Goal: Complete application form

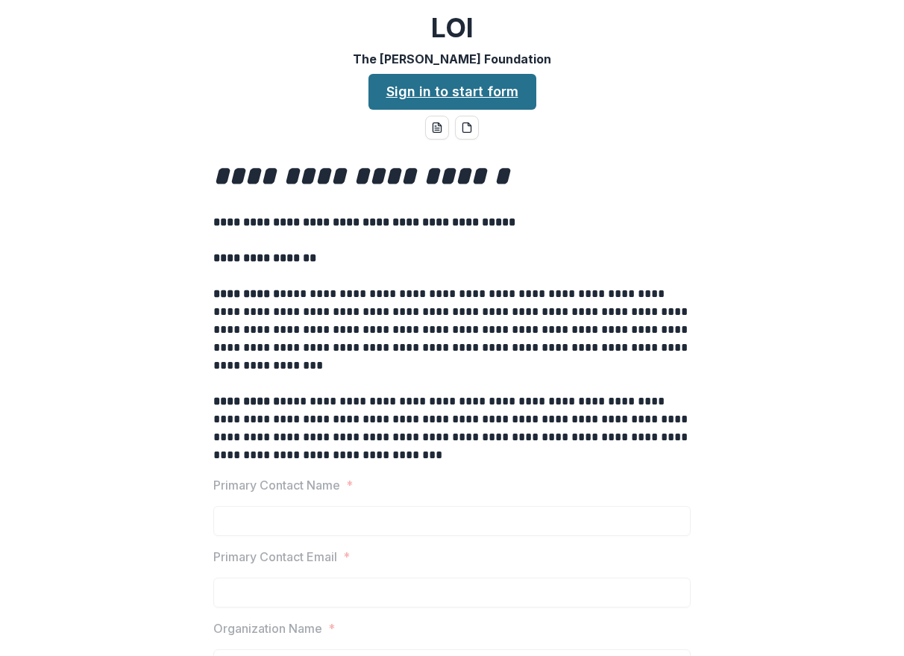
click at [486, 86] on link "Sign in to start form" at bounding box center [453, 92] width 168 height 36
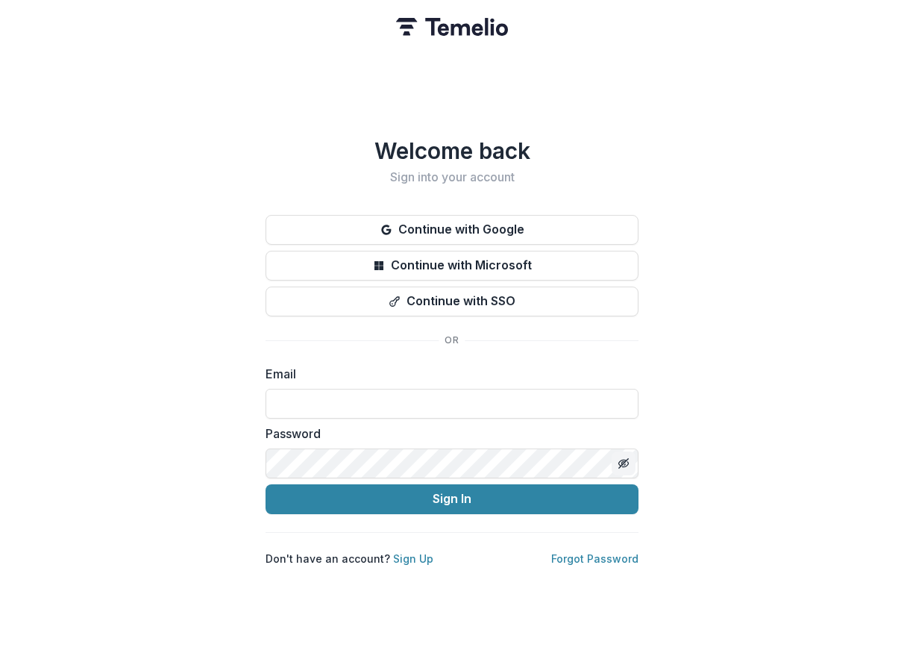
type input "**********"
click at [621, 460] on icon "Toggle password visibility" at bounding box center [622, 463] width 7 height 6
click at [621, 460] on icon "Toggle password visibility" at bounding box center [624, 463] width 10 height 7
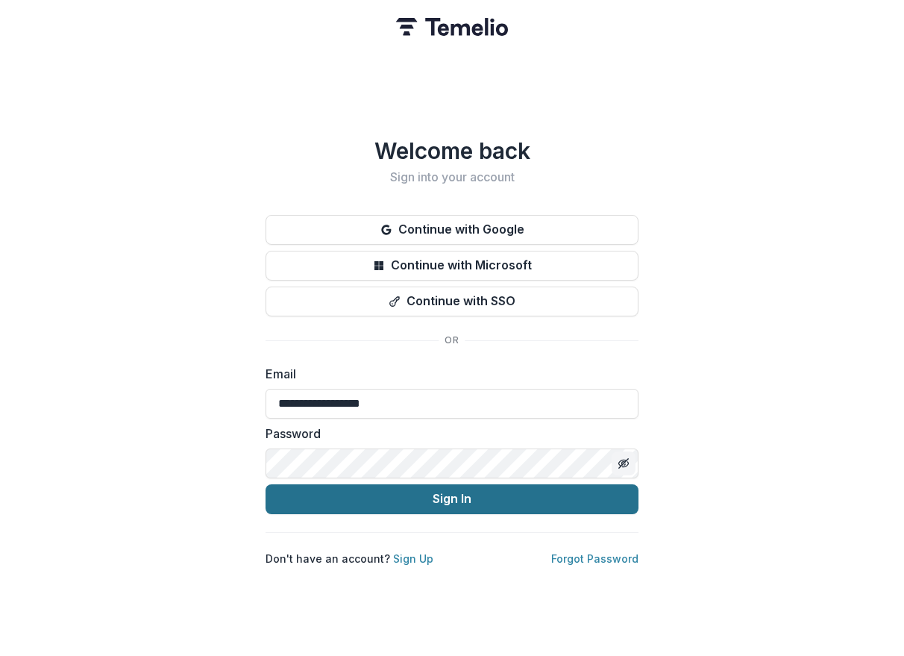
click at [510, 493] on button "Sign In" at bounding box center [452, 499] width 373 height 30
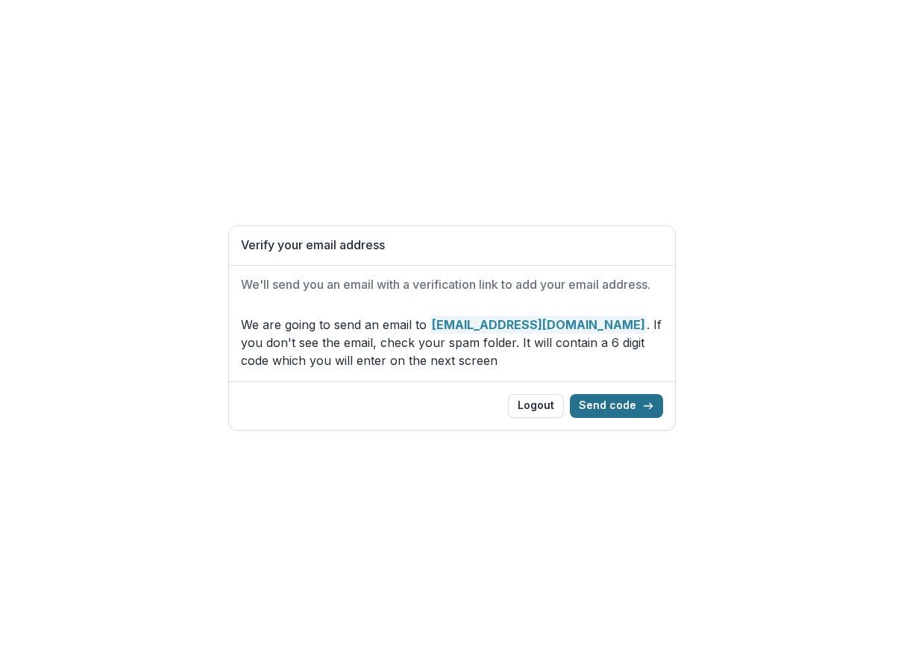
click at [619, 410] on button "Send code" at bounding box center [616, 406] width 93 height 24
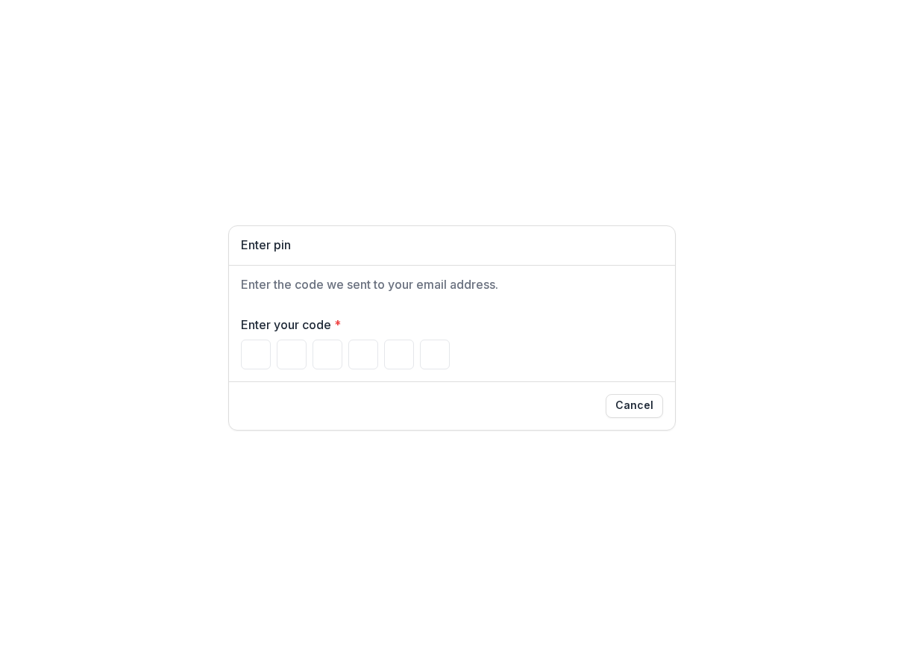
type input "*"
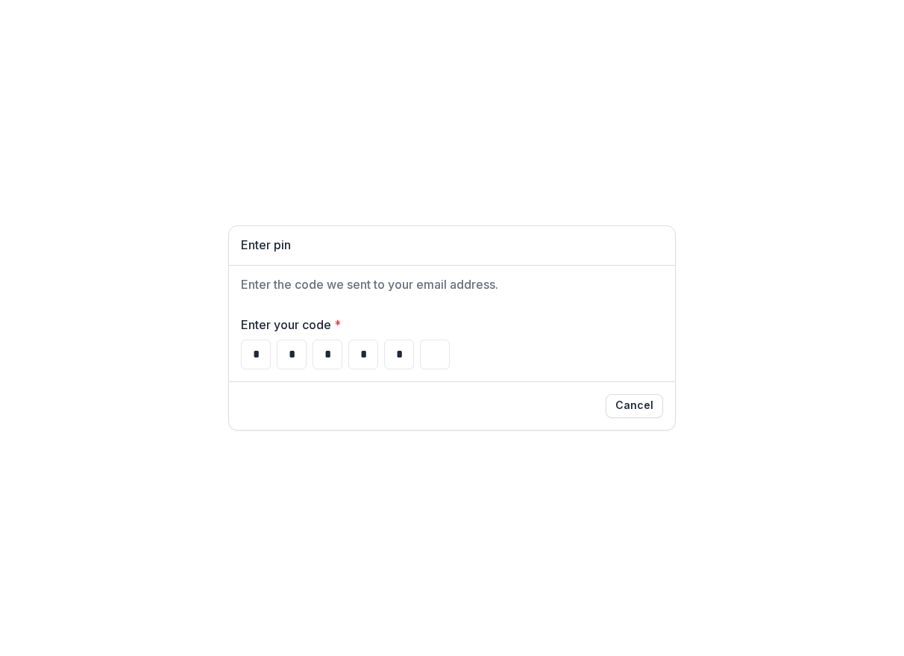
type input "*"
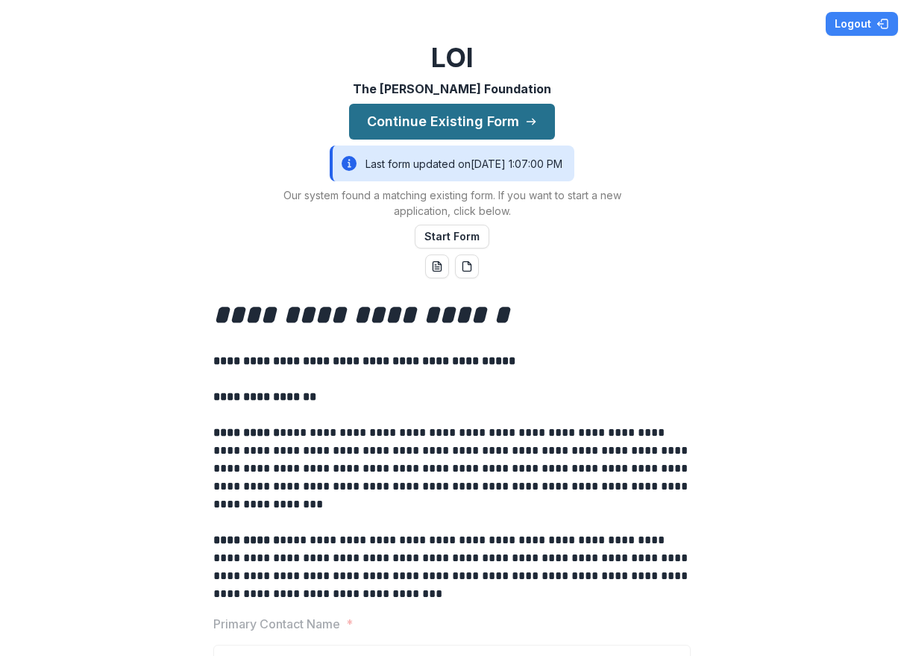
click at [494, 113] on button "Continue Existing Form" at bounding box center [452, 122] width 206 height 36
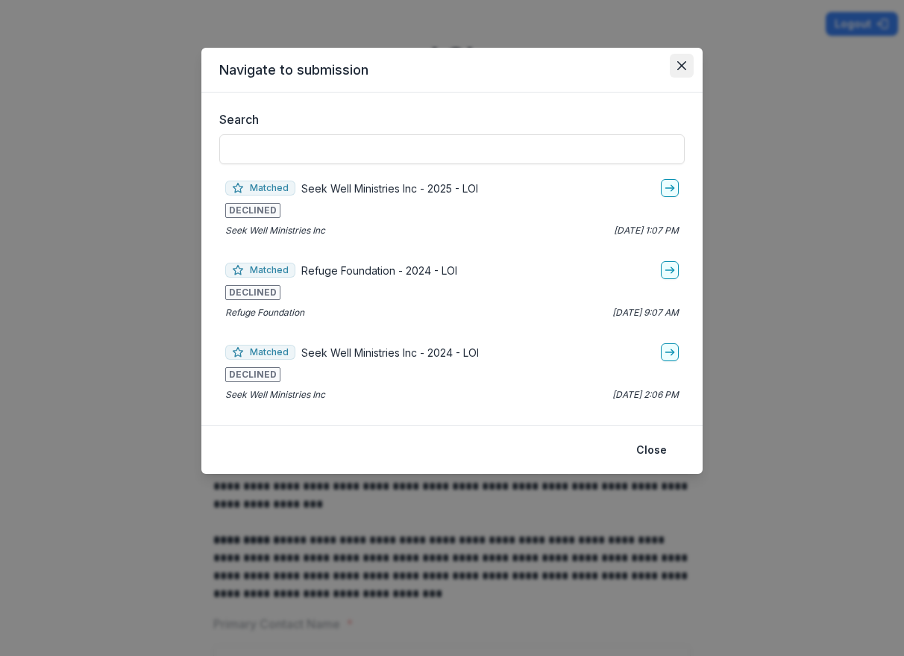
click at [691, 63] on button "Close" at bounding box center [682, 66] width 24 height 24
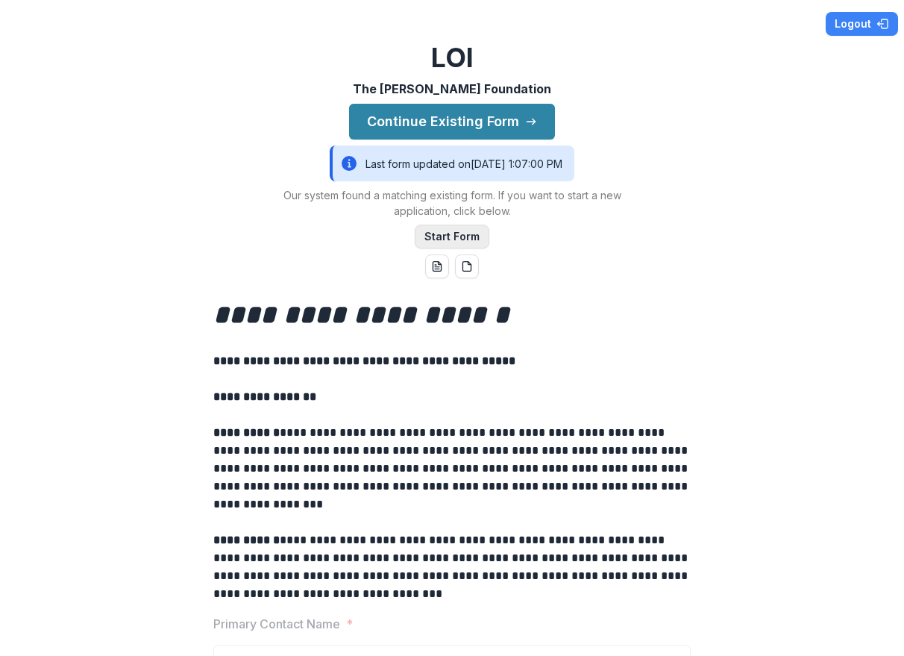
click at [447, 234] on button "Start Form" at bounding box center [452, 237] width 75 height 24
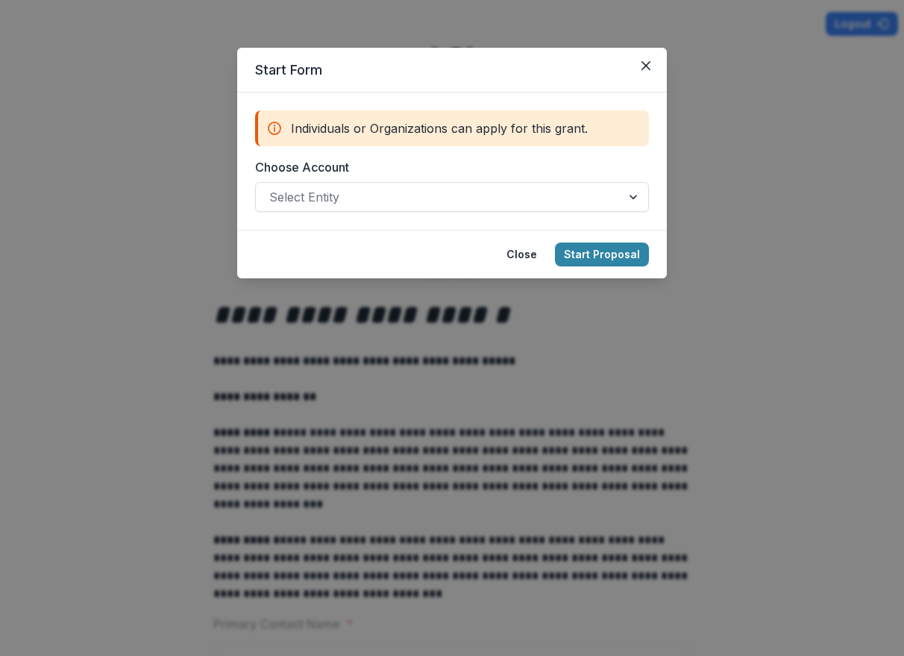
click at [532, 224] on form "Individuals or Organizations can apply for this grant. Choose Account Select En…" at bounding box center [452, 161] width 430 height 137
click at [531, 204] on div at bounding box center [438, 197] width 339 height 21
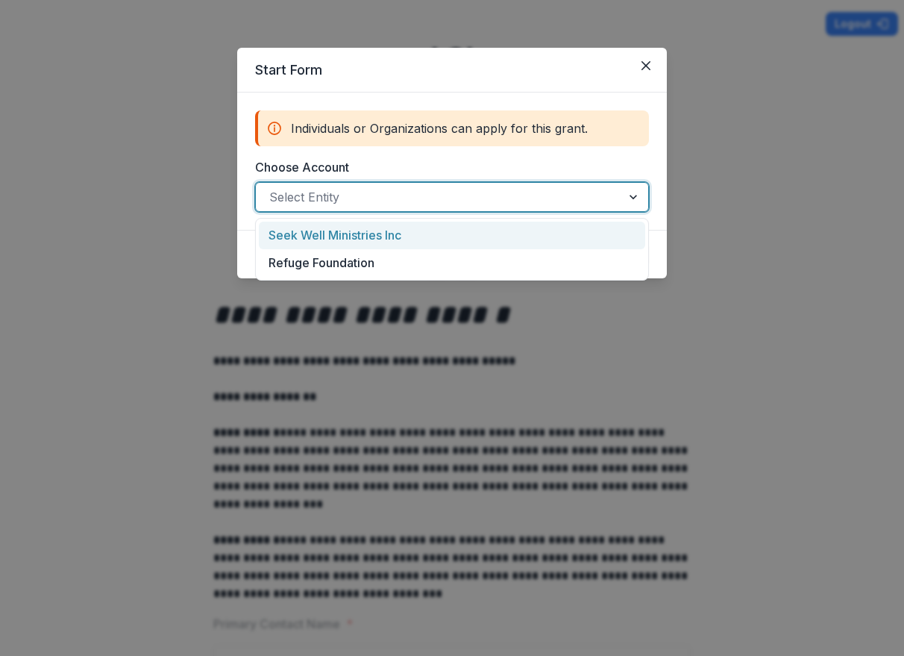
click at [530, 155] on div "Individuals or Organizations can apply for this grant. Choose Account Seek Well…" at bounding box center [452, 160] width 394 height 101
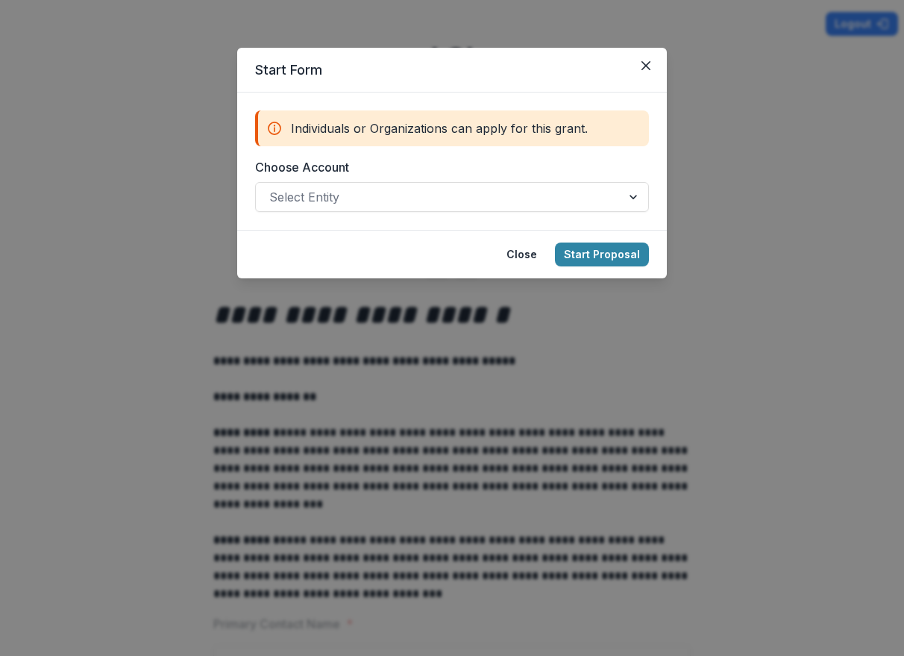
click at [563, 137] on div "Individuals or Organizations can apply for this grant." at bounding box center [452, 128] width 394 height 36
click at [616, 269] on footer "Close Start Proposal" at bounding box center [452, 254] width 430 height 48
click at [521, 256] on button "Close" at bounding box center [522, 254] width 48 height 24
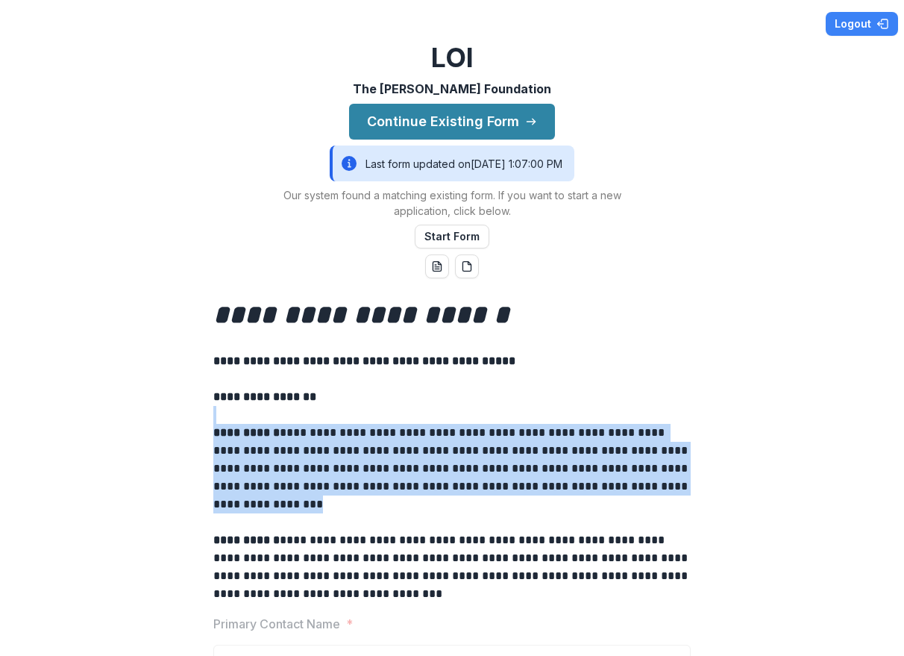
drag, startPoint x: 463, startPoint y: 448, endPoint x: 630, endPoint y: 522, distance: 182.0
click at [595, 508] on div "**********" at bounding box center [451, 449] width 477 height 306
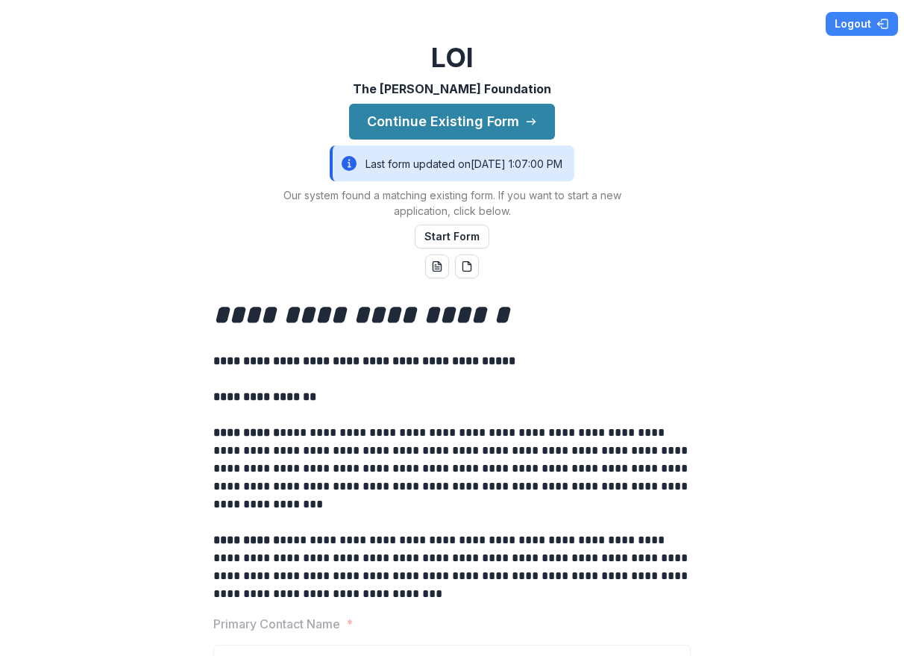
click at [633, 522] on p at bounding box center [451, 522] width 477 height 18
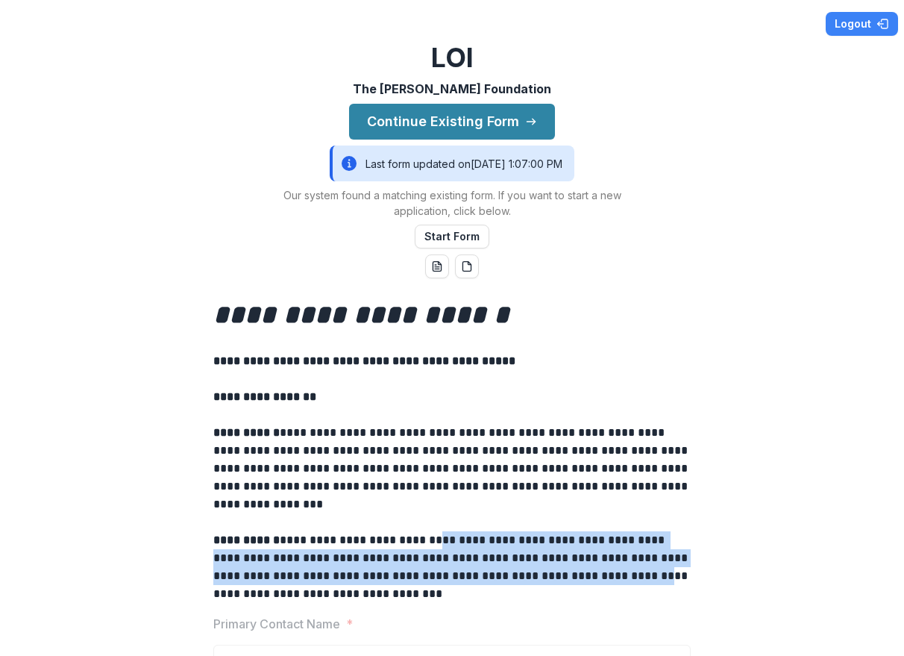
drag, startPoint x: 470, startPoint y: 542, endPoint x: 551, endPoint y: 578, distance: 88.9
click at [551, 578] on p "**********" at bounding box center [451, 567] width 477 height 72
click at [475, 237] on button "Start Form" at bounding box center [452, 237] width 75 height 24
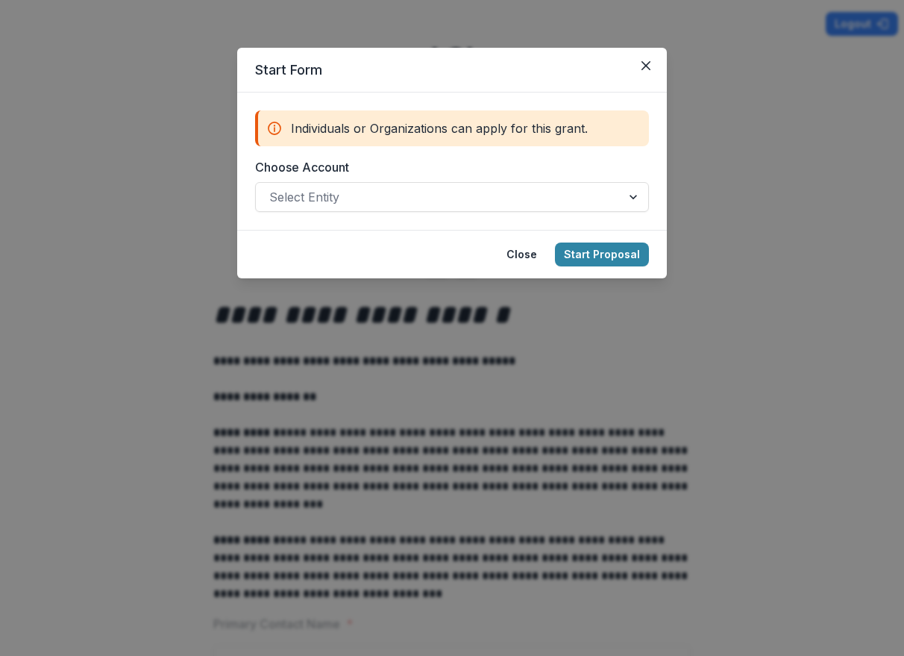
click at [516, 113] on div "Individuals or Organizations can apply for this grant." at bounding box center [452, 128] width 394 height 36
click at [528, 135] on div "Individuals or Organizations can apply for this grant." at bounding box center [452, 128] width 394 height 36
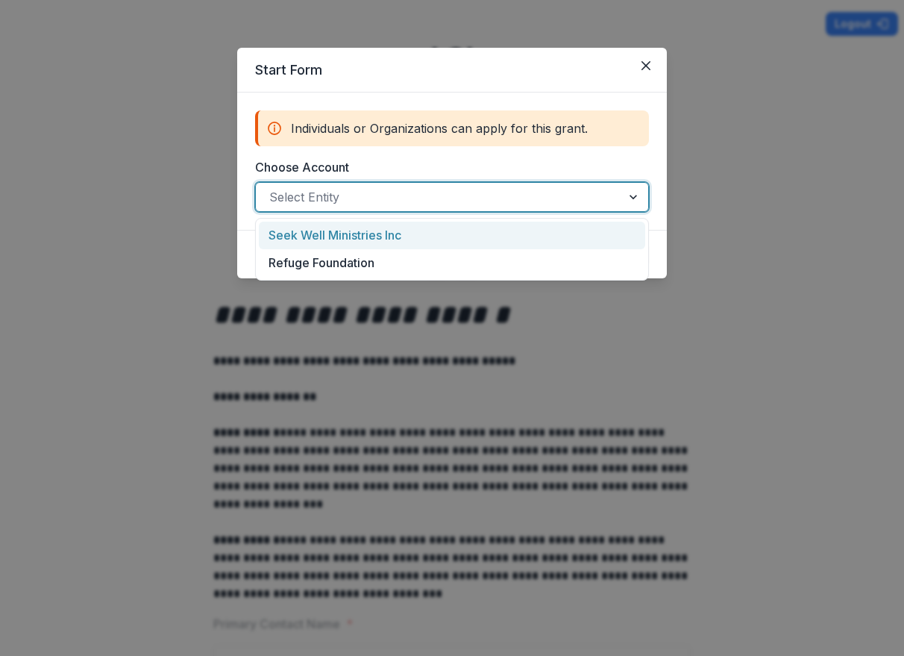
click at [605, 186] on div "Select Entity" at bounding box center [439, 197] width 366 height 24
click at [442, 237] on div "Seek Well Ministries Inc" at bounding box center [452, 236] width 386 height 28
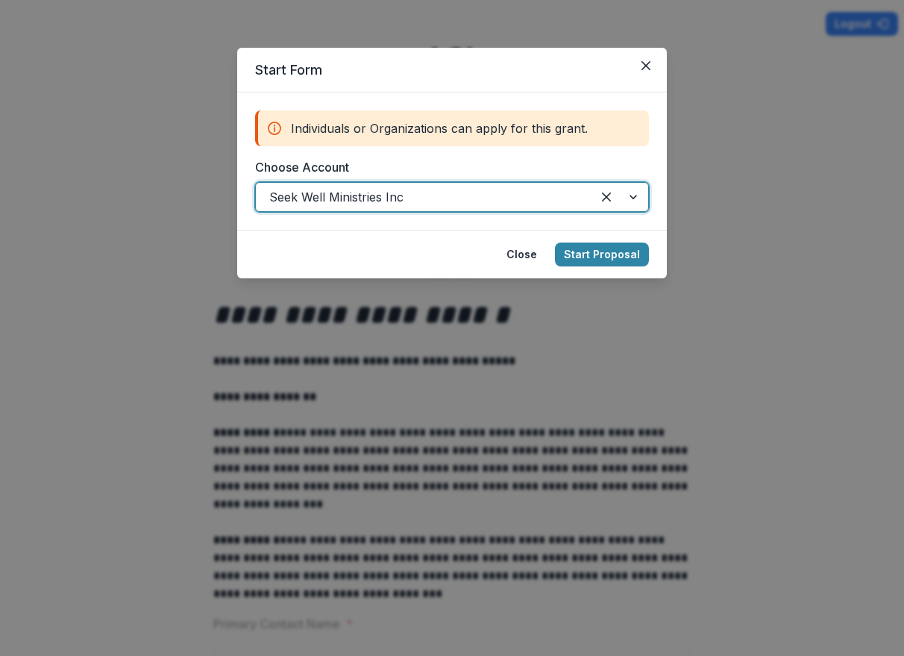
click at [592, 197] on div at bounding box center [620, 197] width 57 height 28
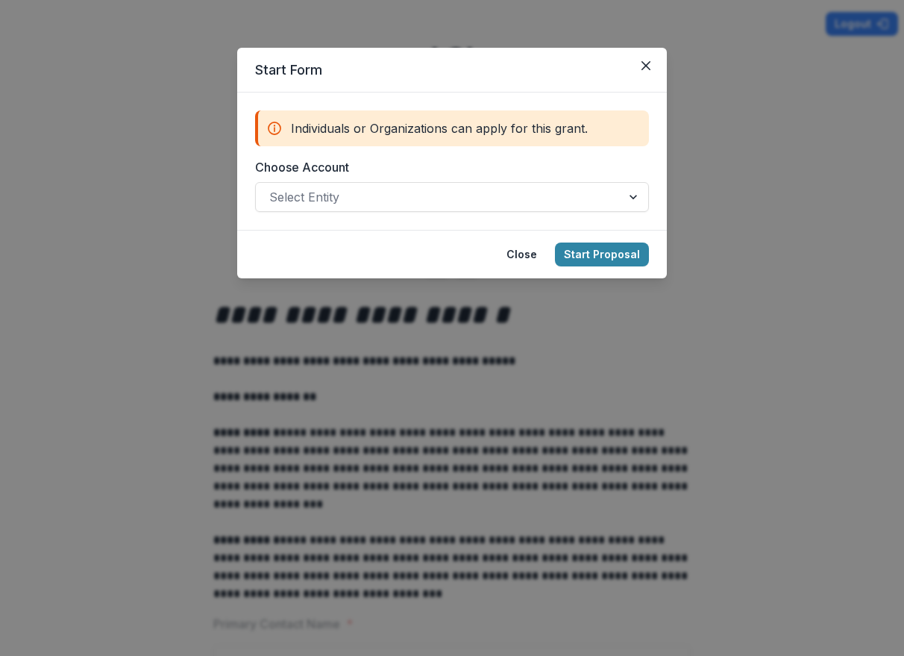
click at [658, 71] on header "Start Form" at bounding box center [452, 70] width 430 height 45
click at [653, 71] on button "Close" at bounding box center [646, 66] width 24 height 24
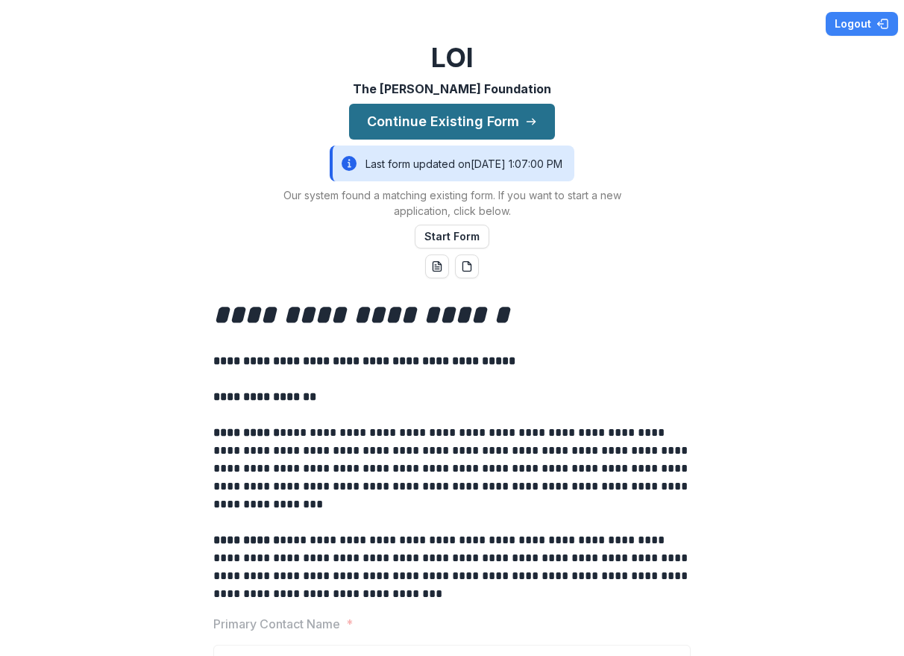
click at [470, 126] on button "Continue Existing Form" at bounding box center [452, 122] width 206 height 36
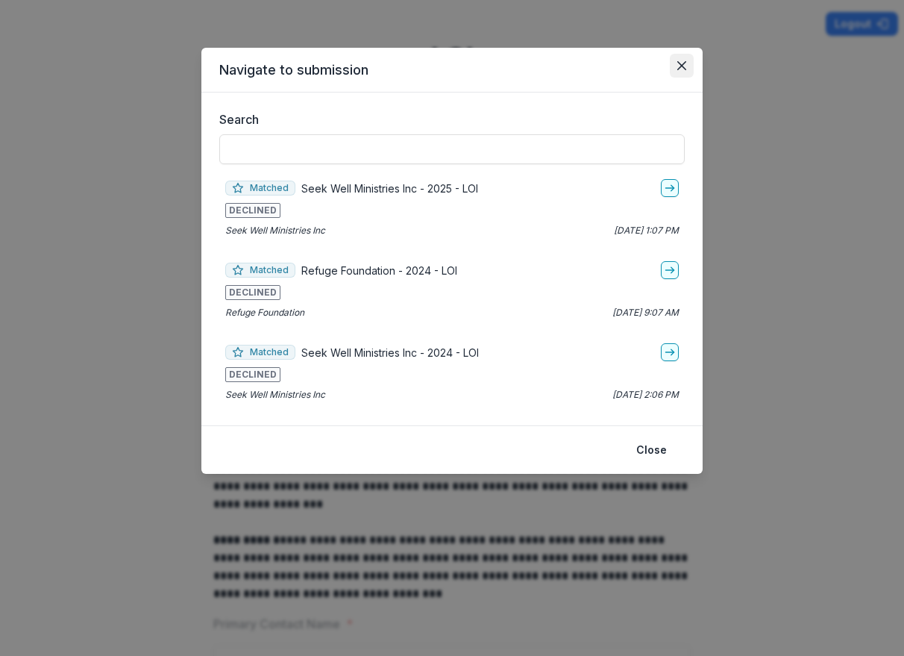
click at [689, 70] on button "Close" at bounding box center [682, 66] width 24 height 24
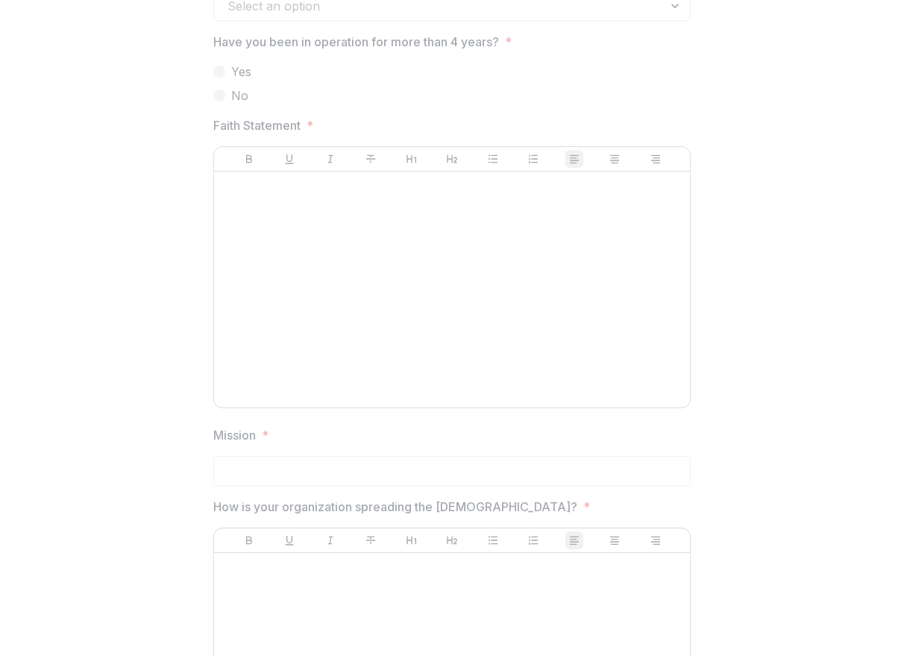
scroll to position [2332, 0]
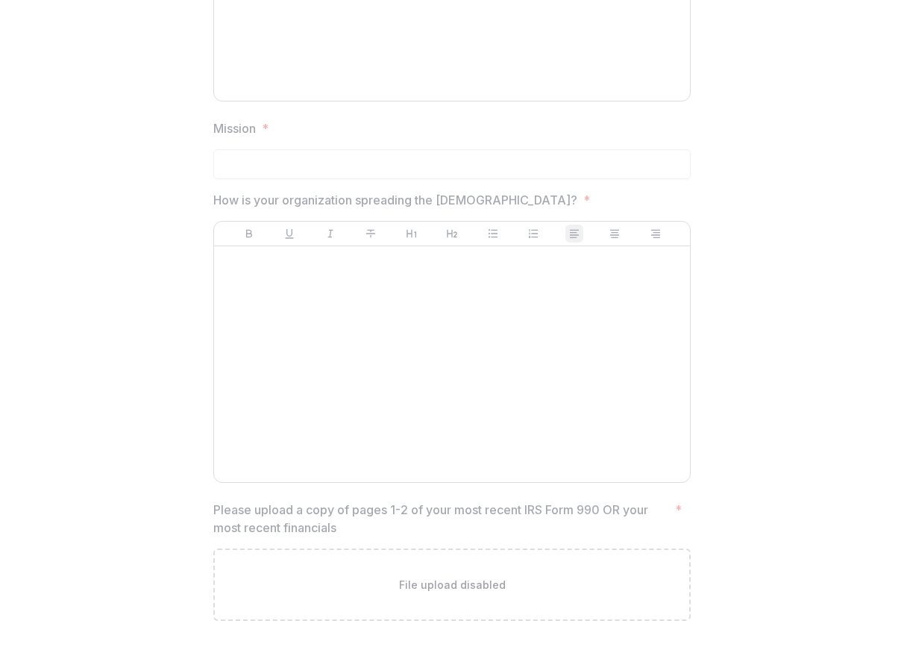
click at [424, 435] on div at bounding box center [452, 364] width 464 height 224
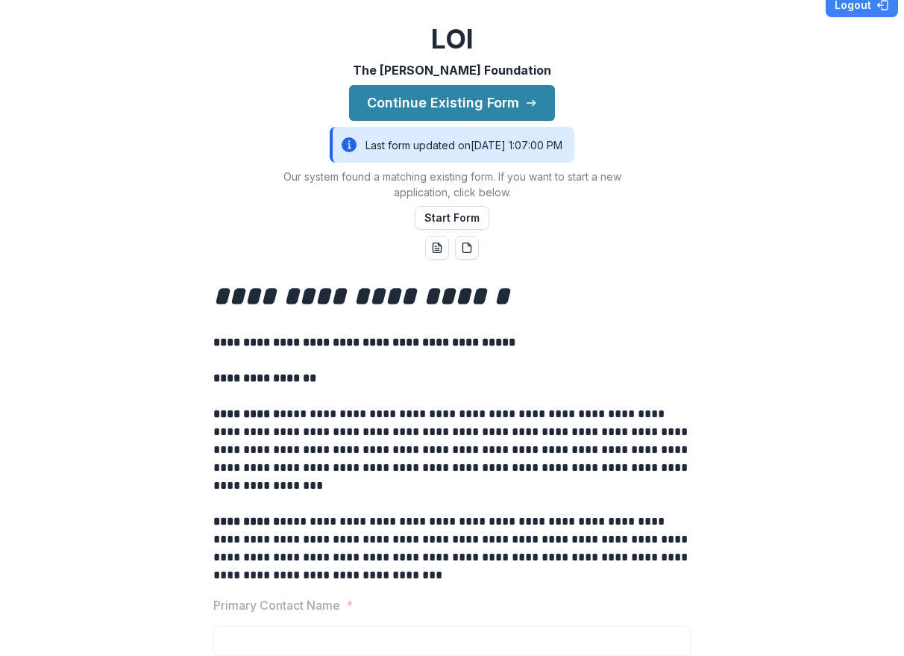
scroll to position [0, 0]
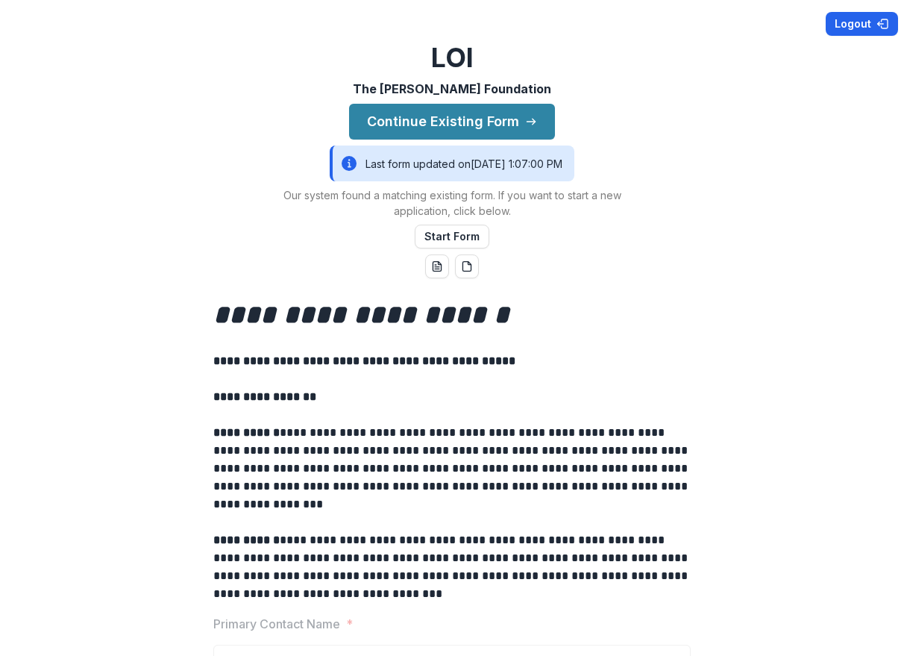
click at [871, 27] on button "Logout" at bounding box center [862, 24] width 72 height 24
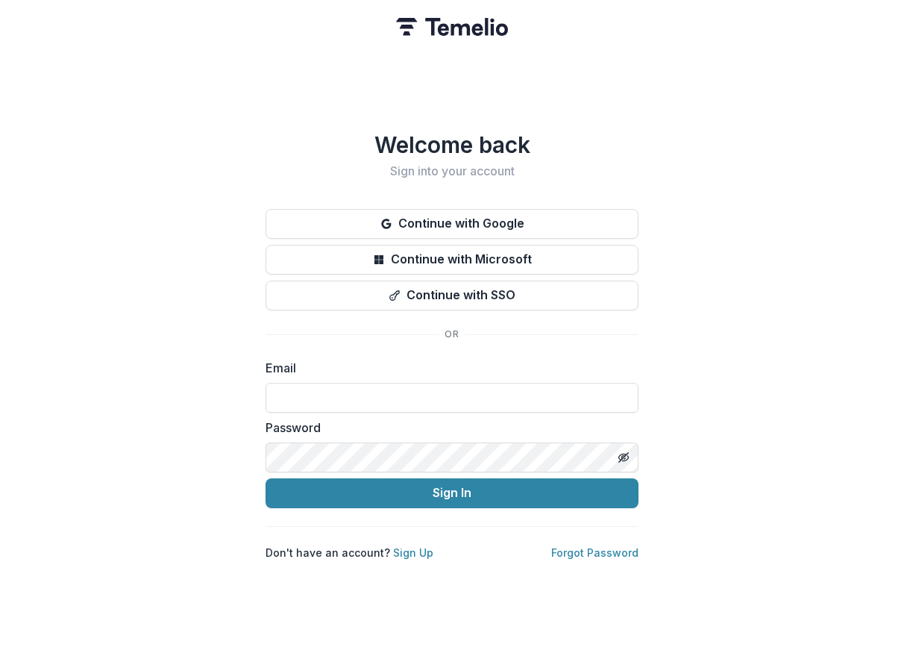
click at [444, 28] on img at bounding box center [452, 27] width 112 height 18
click at [471, 25] on img at bounding box center [452, 27] width 112 height 18
click at [482, 398] on input at bounding box center [452, 398] width 373 height 30
type input "**********"
click at [620, 464] on button "Toggle password visibility" at bounding box center [624, 457] width 24 height 24
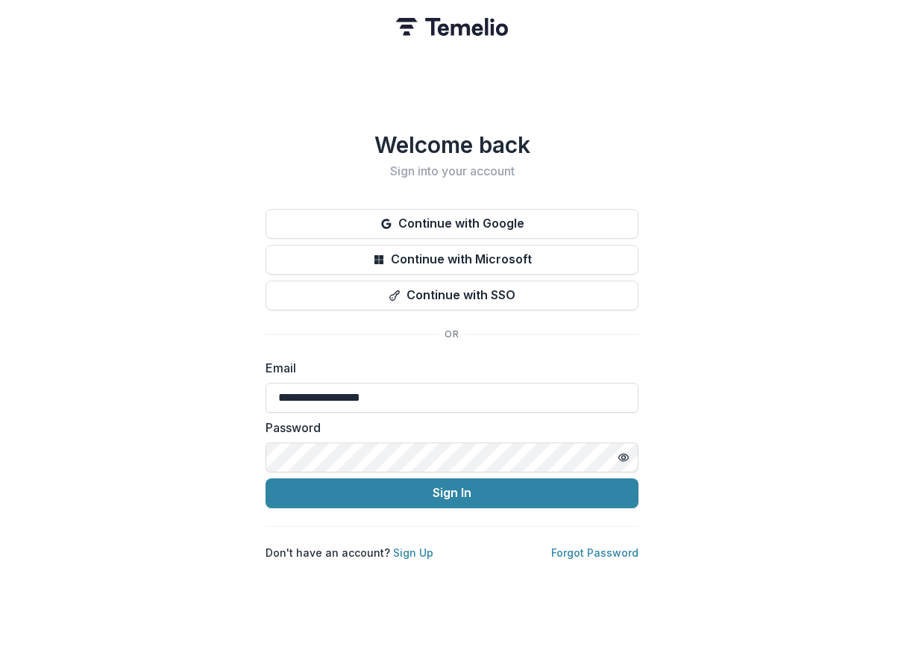
click at [724, 394] on div "**********" at bounding box center [452, 328] width 904 height 656
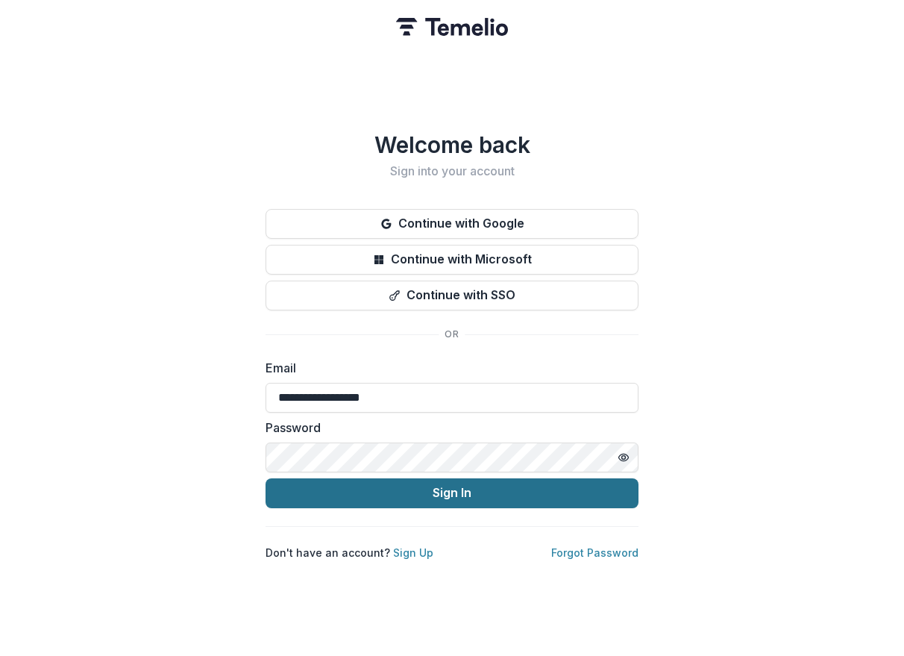
click at [472, 492] on button "Sign In" at bounding box center [452, 493] width 373 height 30
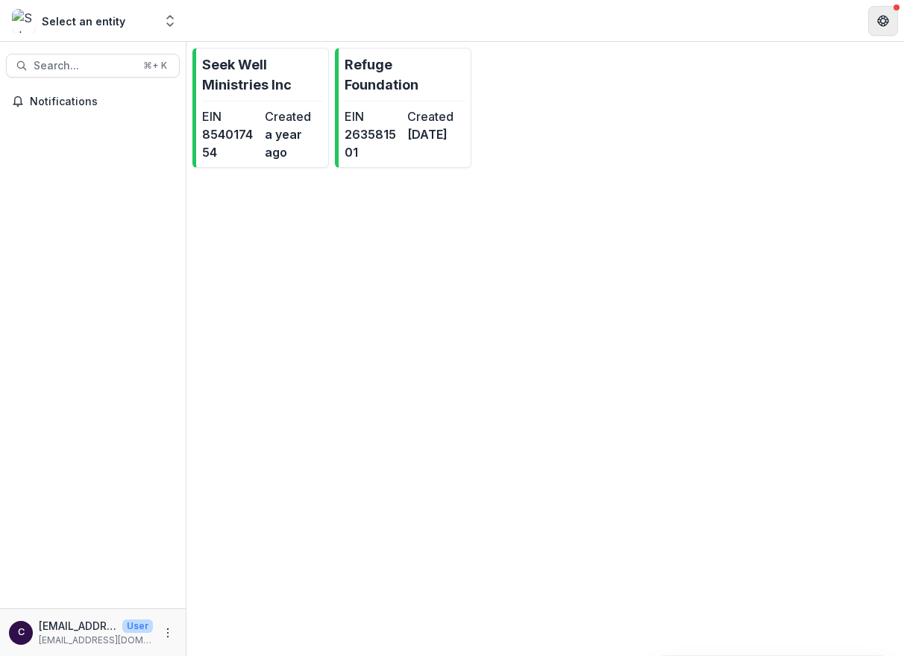
click at [874, 20] on button "Get Help" at bounding box center [883, 21] width 30 height 30
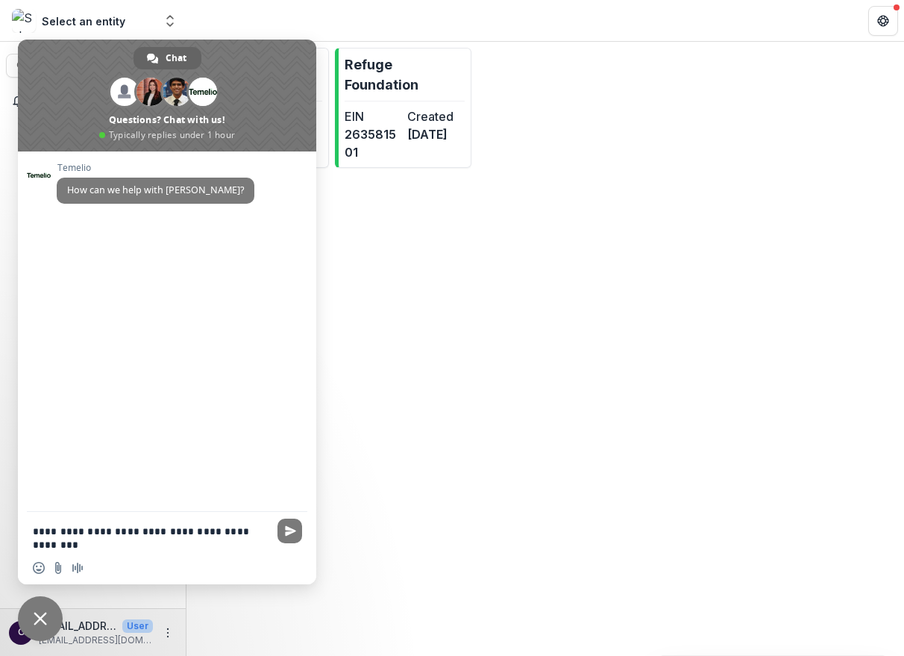
type textarea "**********"
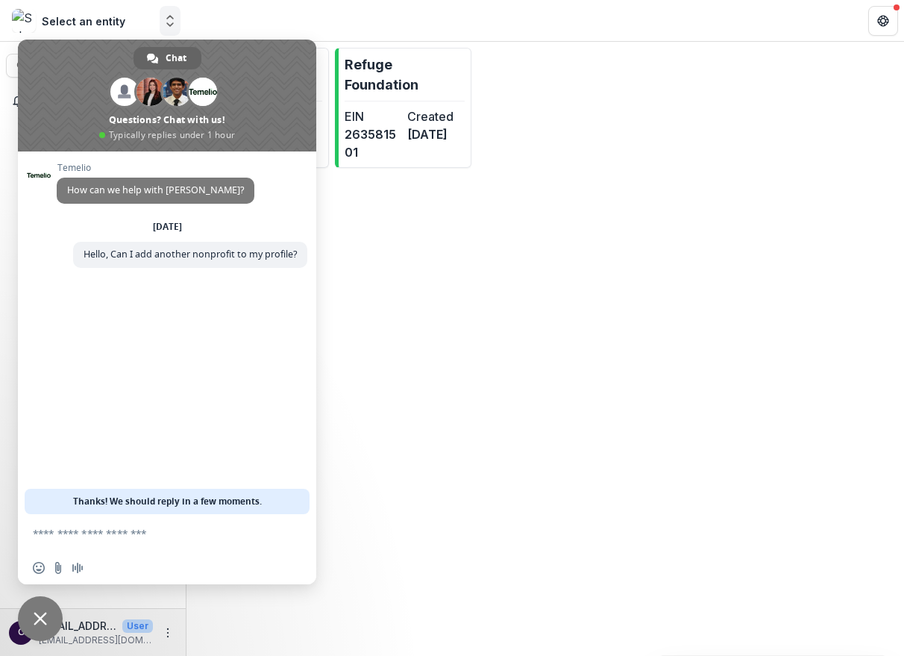
click at [166, 20] on icon "Open entity switcher" at bounding box center [170, 20] width 15 height 15
click at [167, 24] on icon "Open entity switcher" at bounding box center [170, 20] width 15 height 15
click at [890, 20] on button "Get Help" at bounding box center [883, 21] width 30 height 30
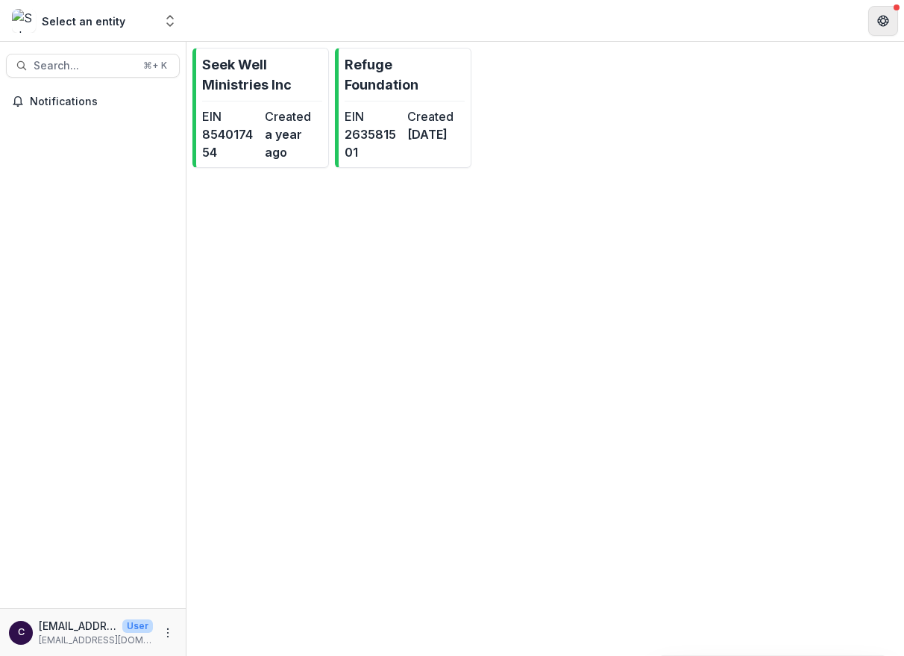
click at [890, 20] on button "Get Help" at bounding box center [883, 21] width 30 height 30
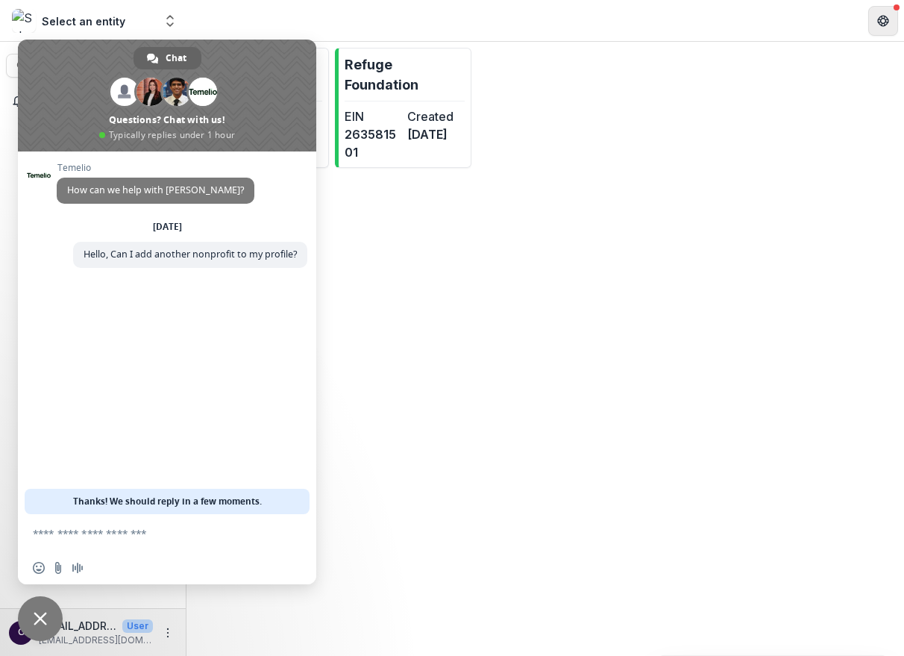
click at [890, 20] on button "Get Help" at bounding box center [883, 21] width 30 height 30
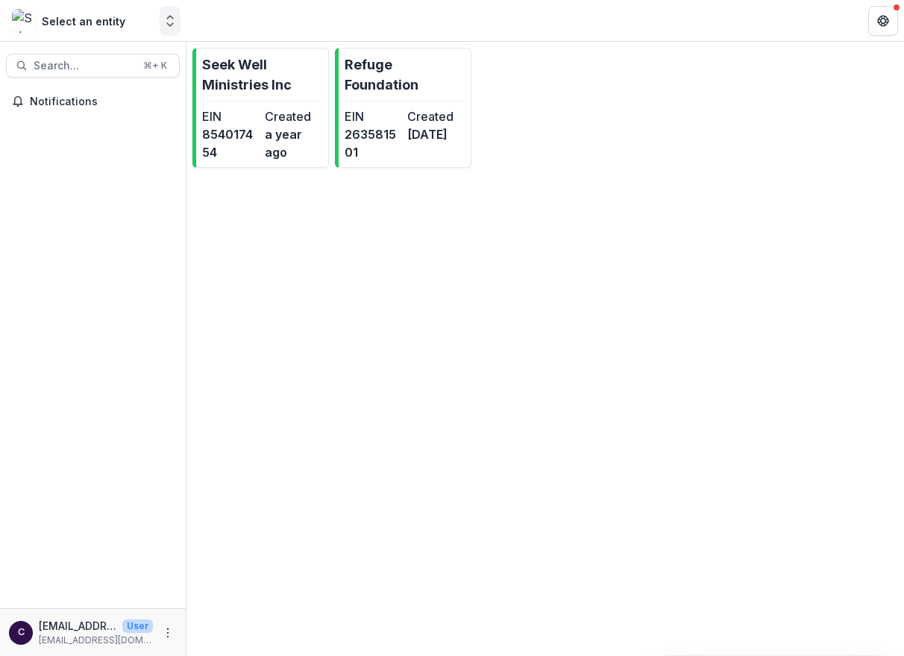
click at [170, 25] on polyline "Open entity switcher" at bounding box center [170, 24] width 6 height 3
click at [77, 620] on p "[EMAIL_ADDRESS][DOMAIN_NAME]" at bounding box center [78, 626] width 78 height 16
click at [898, 19] on header at bounding box center [546, 20] width 718 height 41
click at [886, 24] on icon "Get Help" at bounding box center [886, 23] width 3 height 3
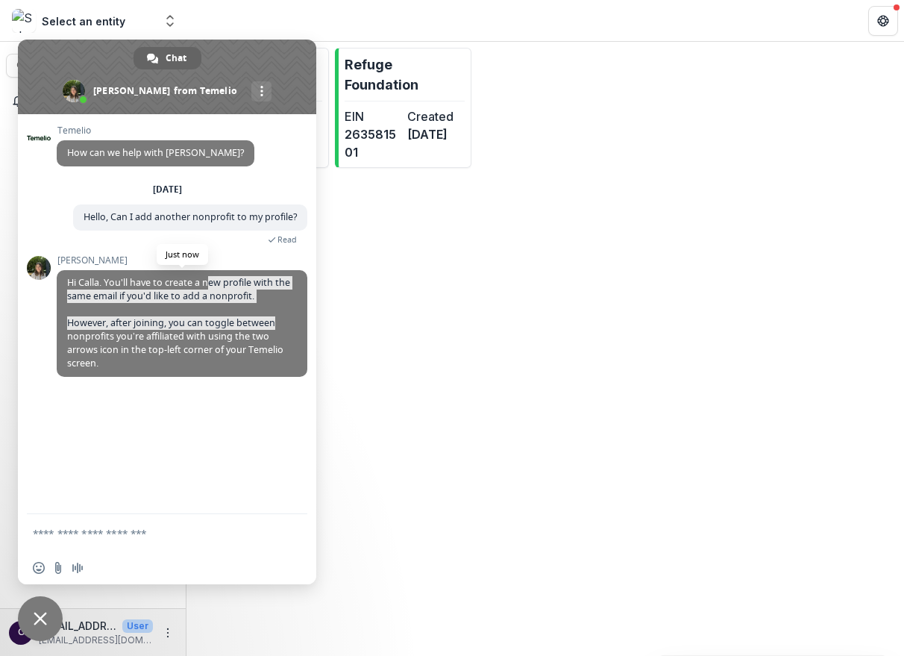
drag, startPoint x: 258, startPoint y: 282, endPoint x: 279, endPoint y: 322, distance: 45.4
click at [279, 322] on span "Hi Calla. You'll have to create a new profile with the same email if you'd like…" at bounding box center [182, 323] width 251 height 107
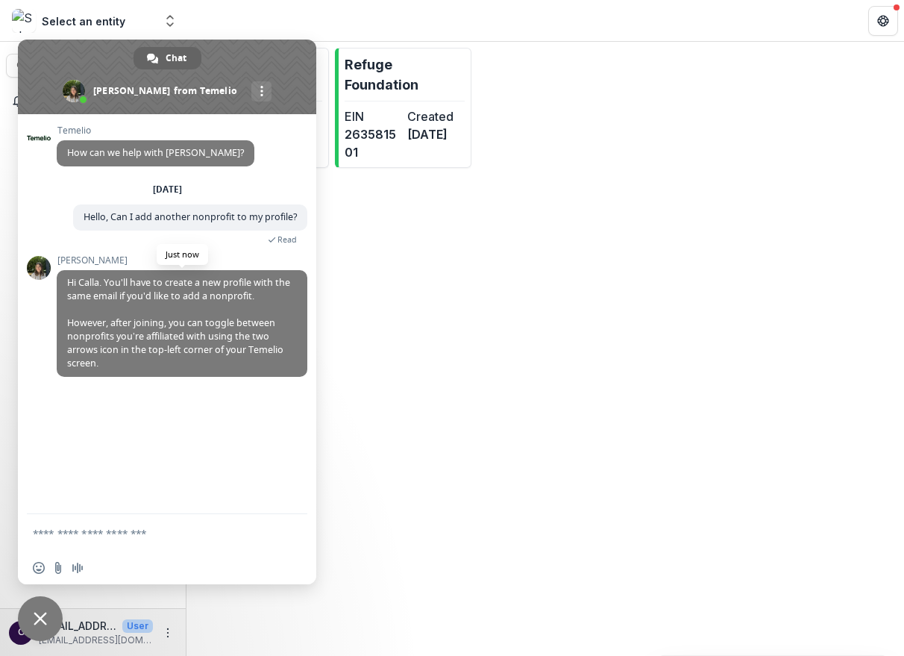
click at [251, 367] on span "Hi Calla. You'll have to create a new profile with the same email if you'd like…" at bounding box center [182, 323] width 251 height 107
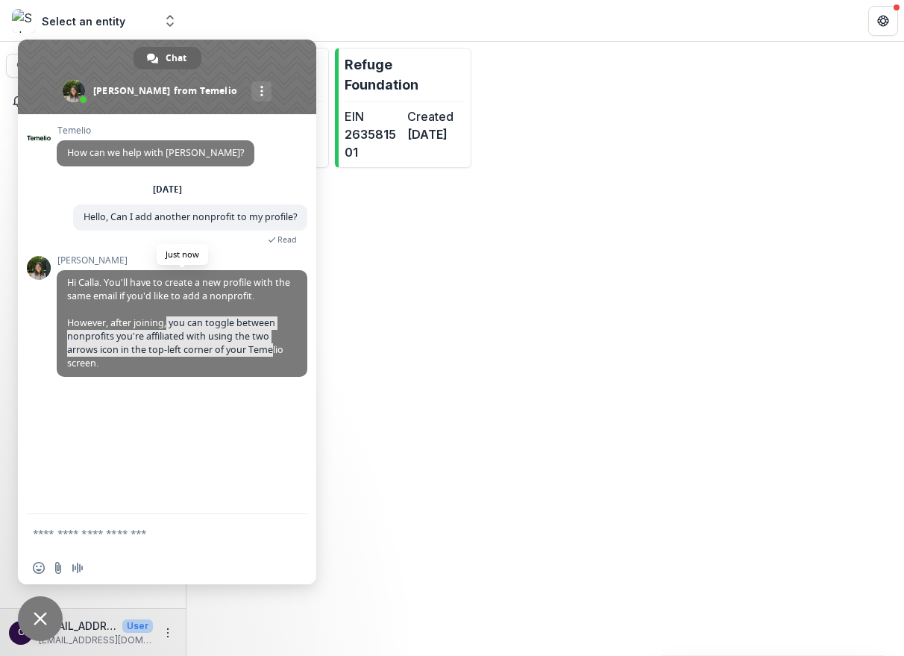
drag, startPoint x: 229, startPoint y: 328, endPoint x: 262, endPoint y: 360, distance: 45.9
click at [262, 360] on span "Hi Calla. You'll have to create a new profile with the same email if you'd like…" at bounding box center [182, 323] width 251 height 107
click at [263, 386] on div "[PERSON_NAME]. You'll have to create a new profile with the same email if you'd…" at bounding box center [182, 324] width 251 height 138
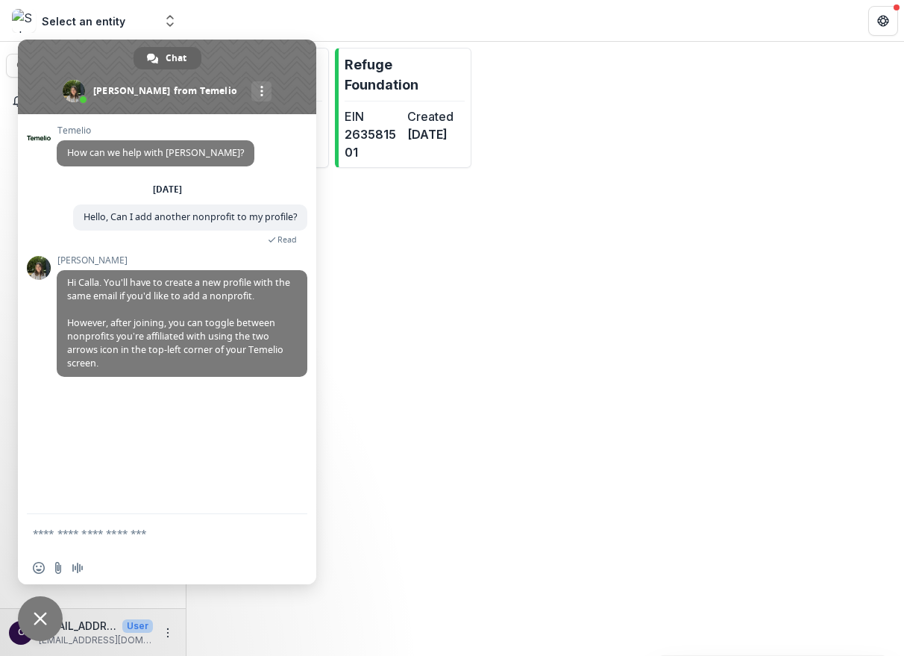
click at [167, 529] on textarea "Compose your message..." at bounding box center [151, 533] width 236 height 13
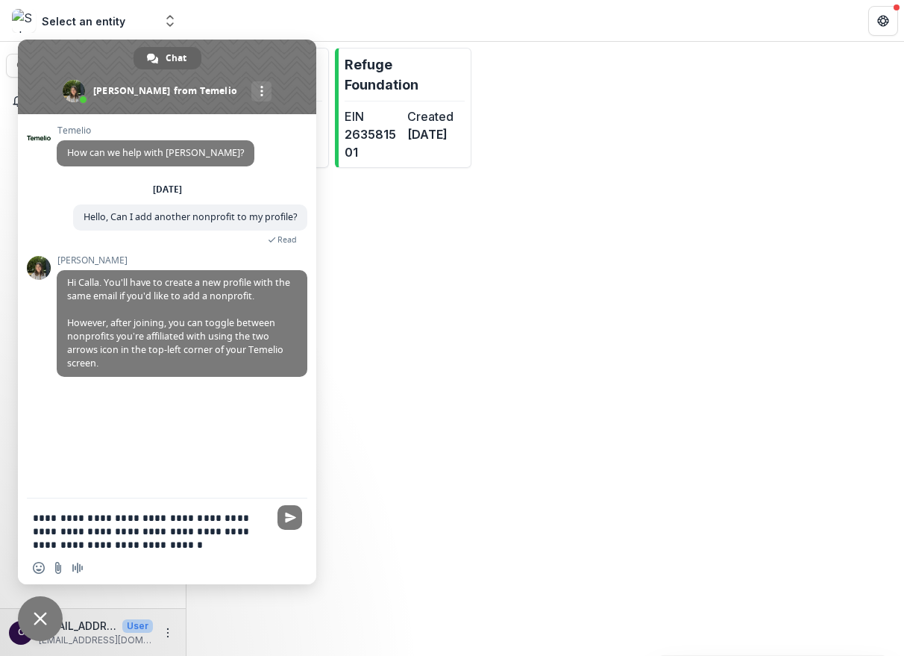
type textarea "**********"
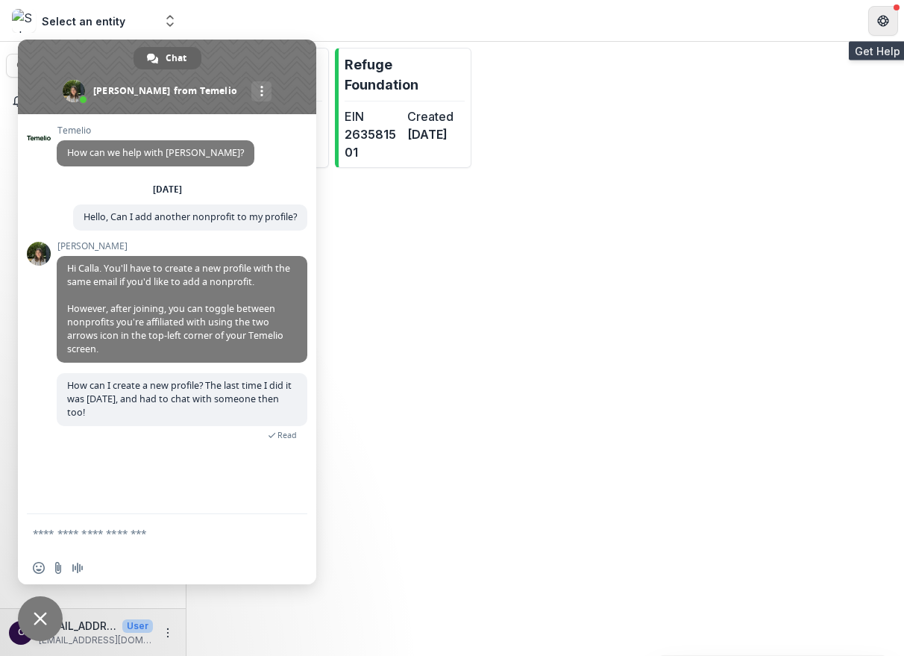
click at [894, 13] on button "Get Help" at bounding box center [883, 21] width 30 height 30
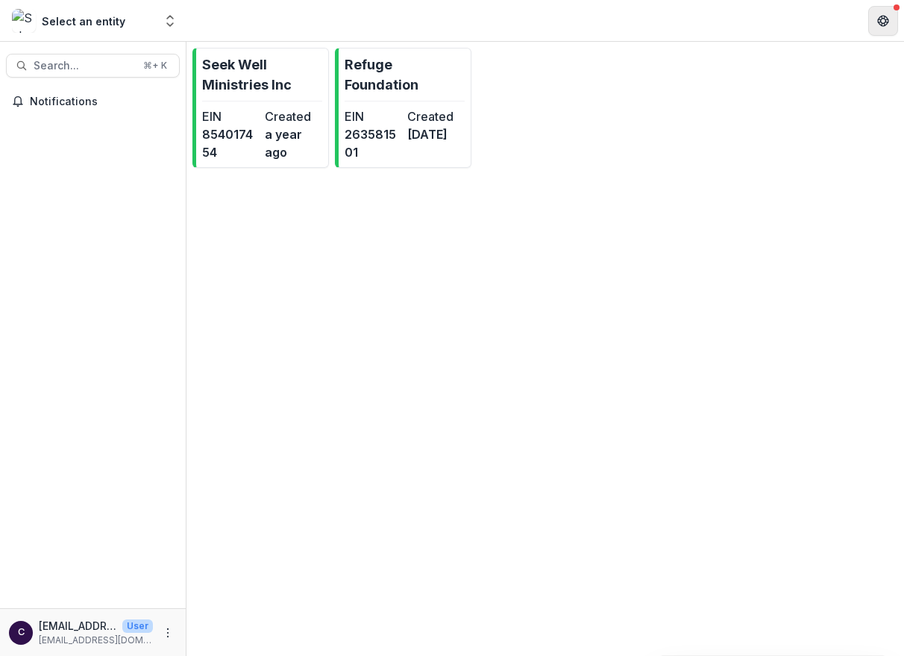
click at [889, 18] on button "Get Help" at bounding box center [883, 21] width 30 height 30
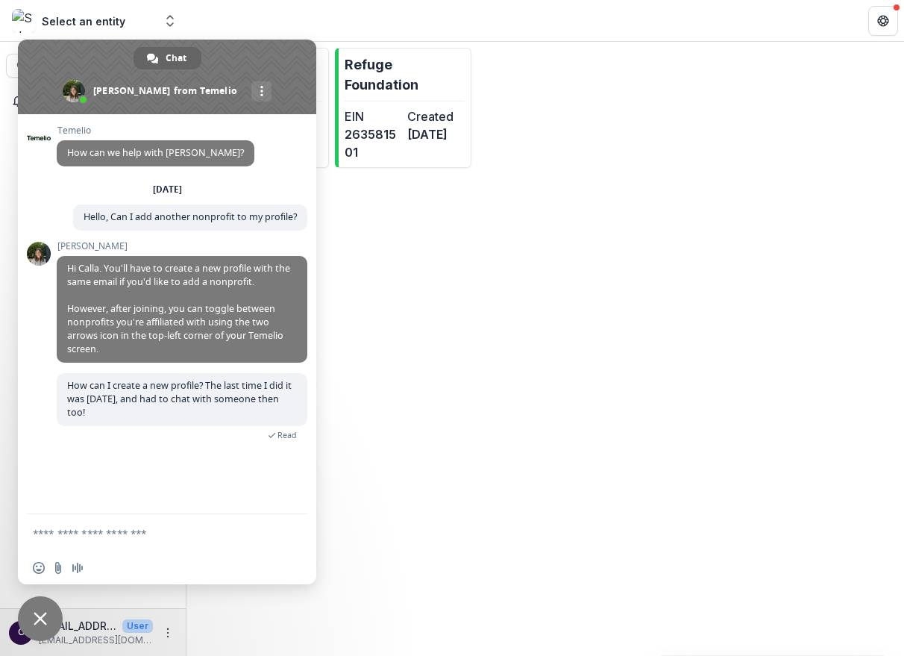
click at [131, 26] on div "Select an entity" at bounding box center [83, 21] width 142 height 24
click at [169, 24] on polyline "Open entity switcher" at bounding box center [170, 24] width 6 height 3
click at [171, 21] on icon "Open entity switcher" at bounding box center [170, 20] width 15 height 15
click at [554, 409] on div "Seek Well Ministries Inc EIN [US_EMPLOYER_IDENTIFICATION_NUMBER] Created a year…" at bounding box center [546, 349] width 718 height 614
click at [10, 177] on div "Notifications" at bounding box center [93, 349] width 186 height 519
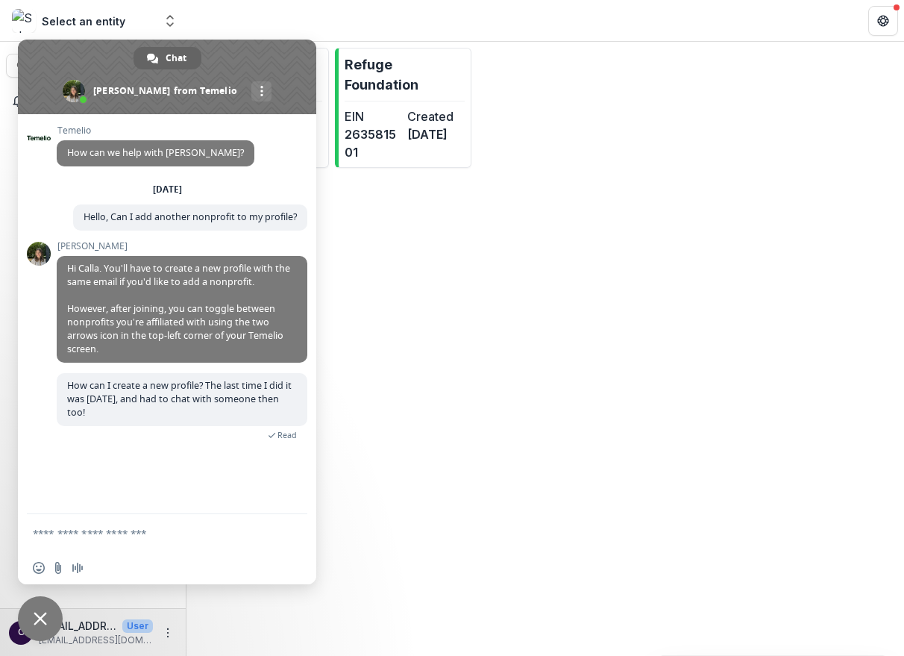
click at [222, 614] on div "Seek Well Ministries Inc EIN [US_EMPLOYER_IDENTIFICATION_NUMBER] Created a year…" at bounding box center [546, 349] width 718 height 614
click at [131, 25] on div "Select an entity" at bounding box center [83, 21] width 142 height 24
click at [568, 144] on div "Seek Well Ministries Inc EIN [US_EMPLOYER_IDENTIFICATION_NUMBER] Created a year…" at bounding box center [546, 108] width 718 height 132
